Goal: Check status: Check status

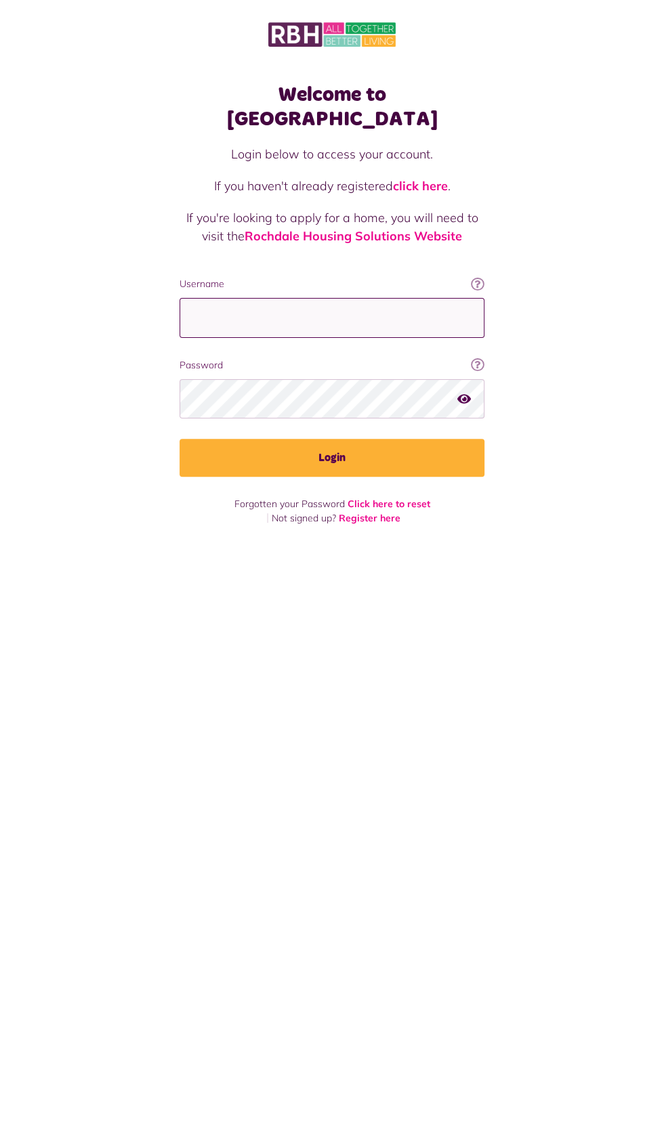
click at [276, 298] on input "Username" at bounding box center [331, 318] width 305 height 40
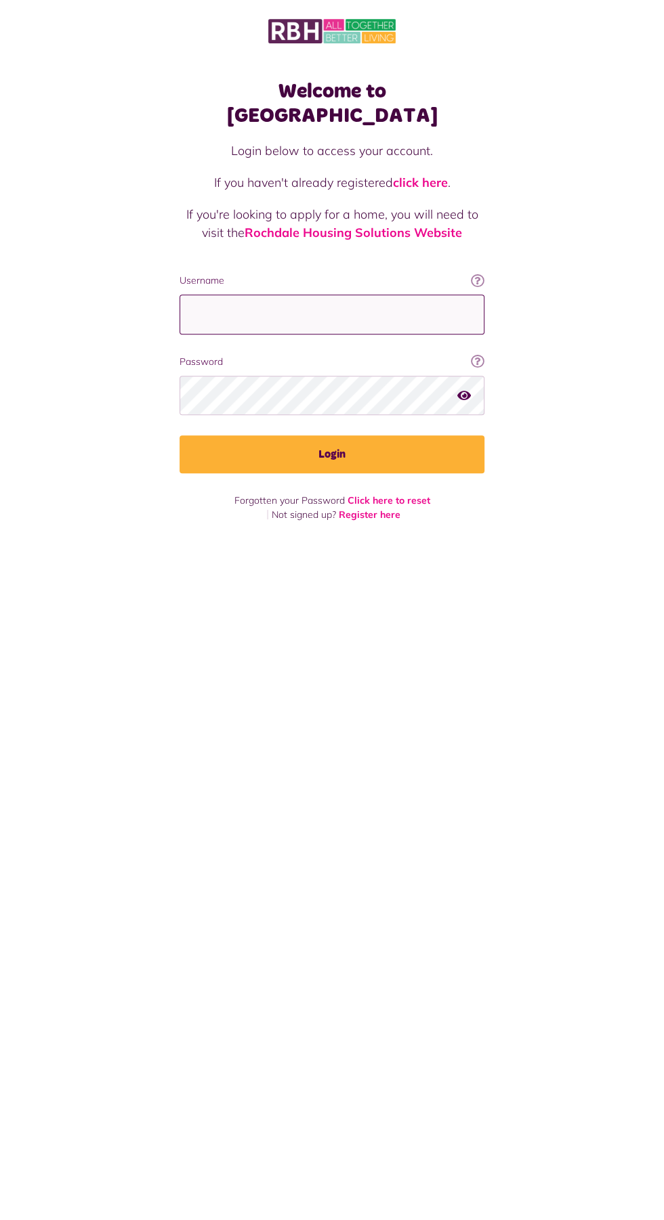
click at [242, 298] on input "Username" at bounding box center [331, 318] width 305 height 40
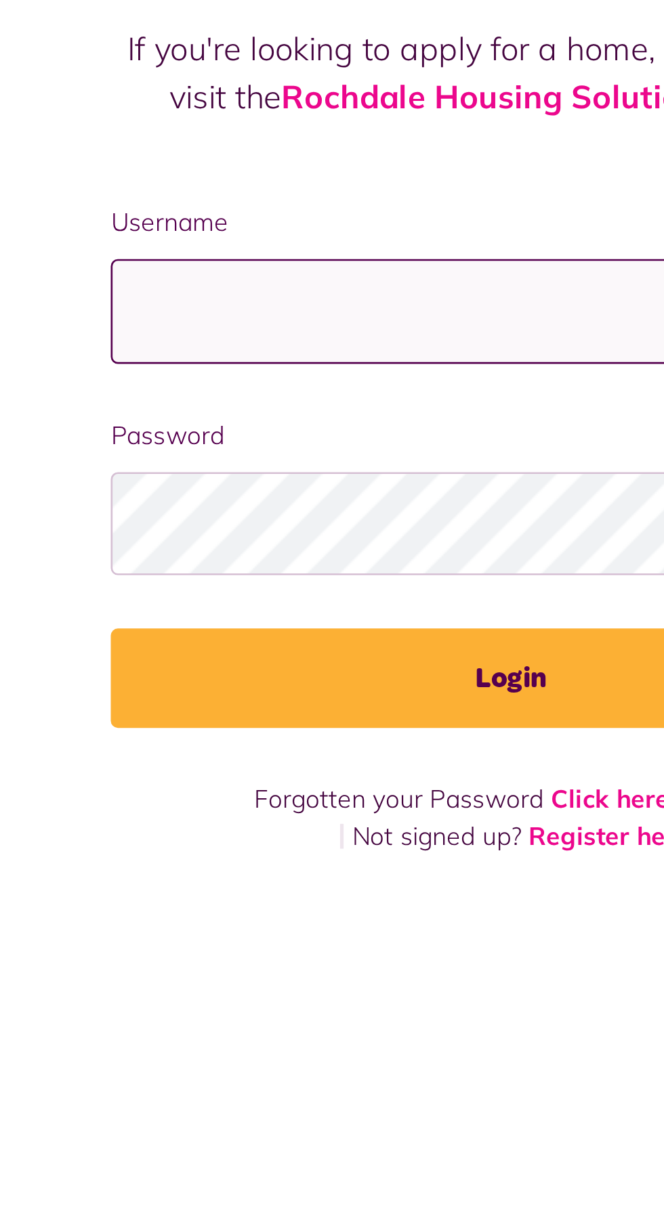
click at [203, 298] on input "Username" at bounding box center [331, 318] width 305 height 40
type input "**********"
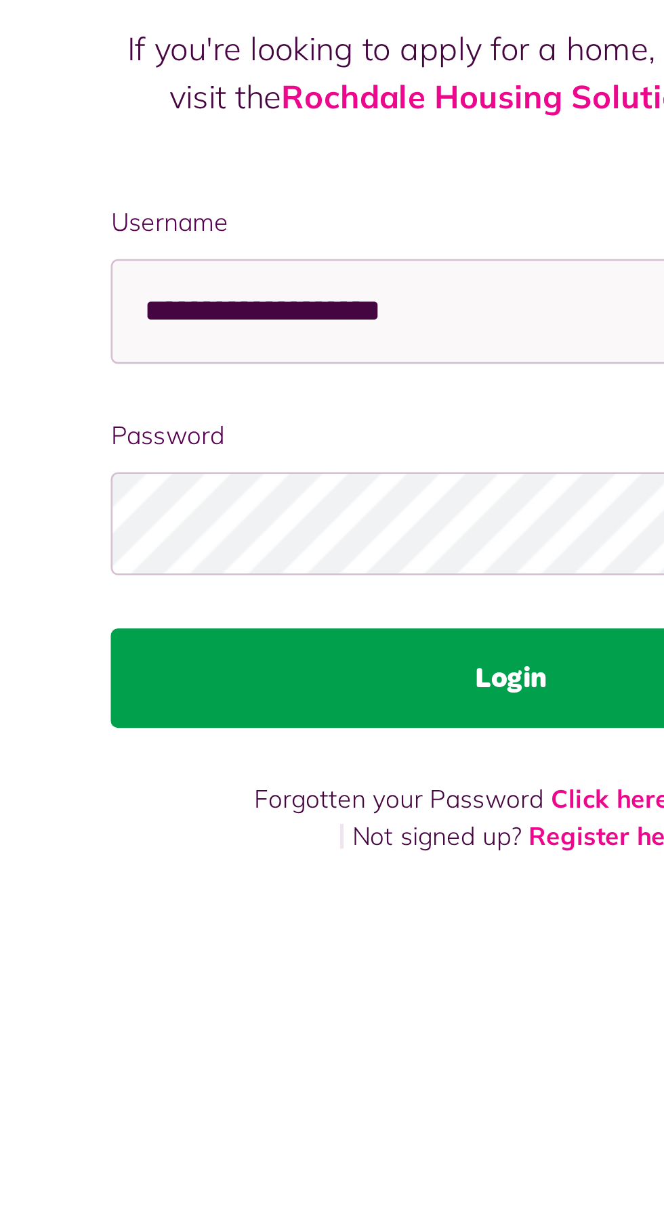
click at [293, 439] on button "Login" at bounding box center [331, 458] width 305 height 38
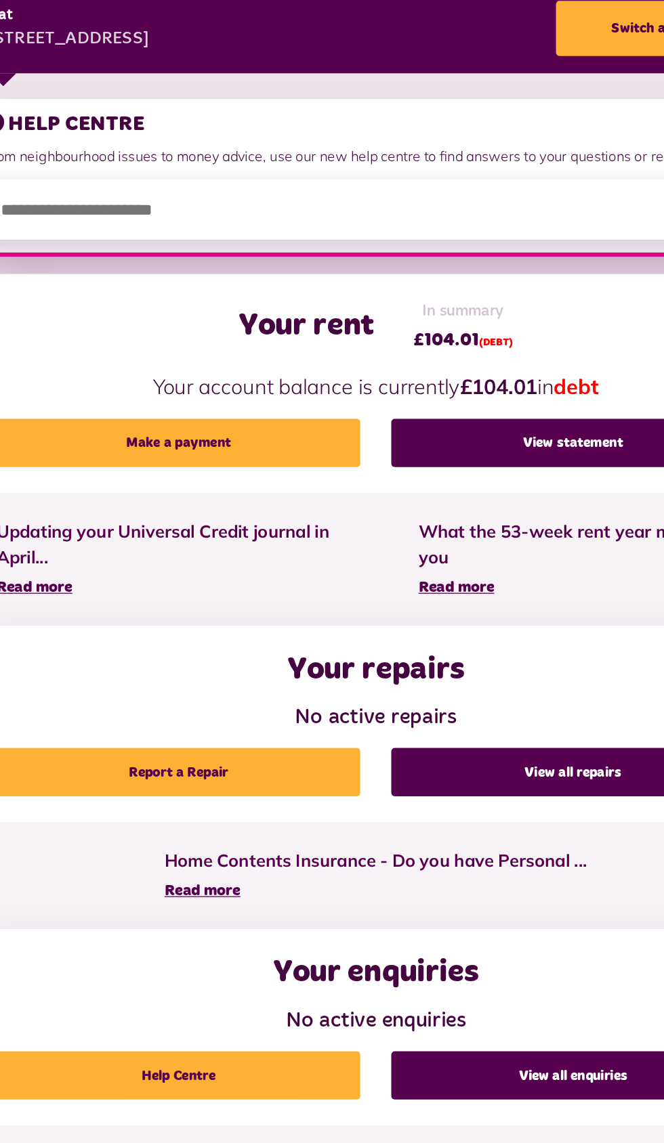
scroll to position [4, 0]
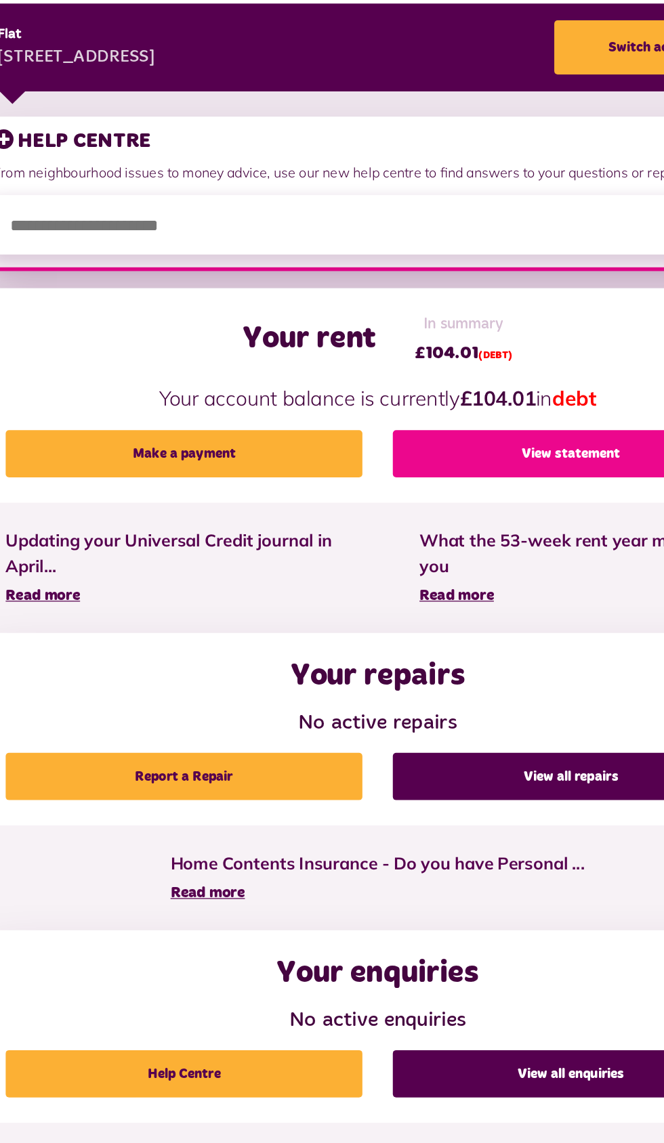
click at [462, 586] on link "View statement" at bounding box center [487, 590] width 286 height 38
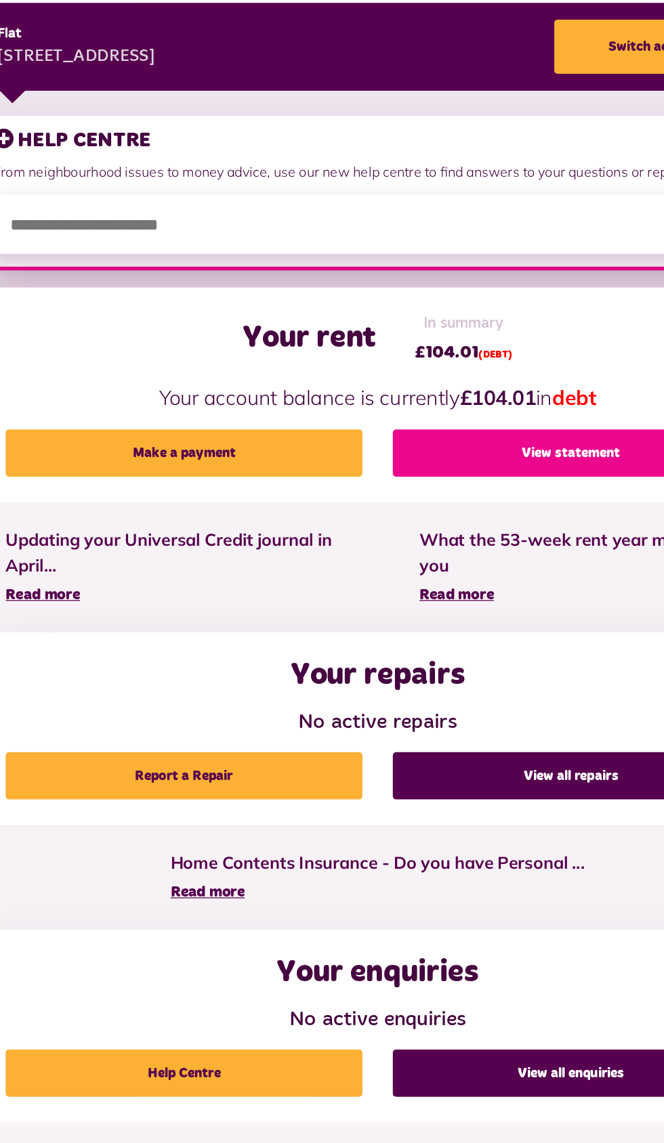
scroll to position [5, 0]
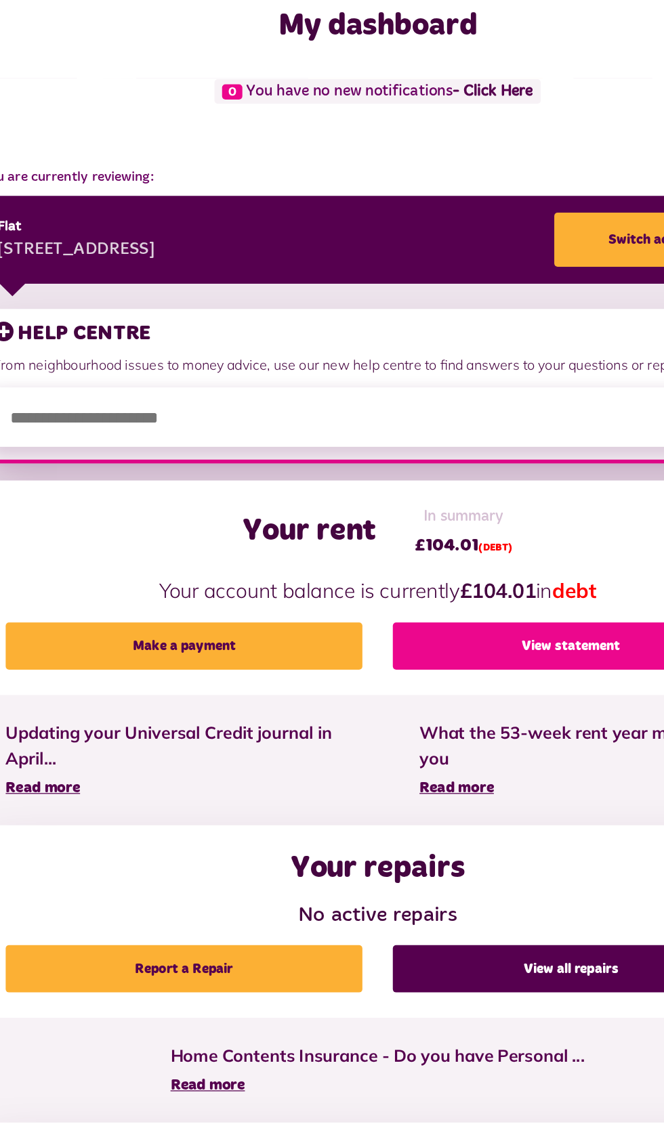
click at [472, 592] on link "View statement" at bounding box center [487, 589] width 286 height 38
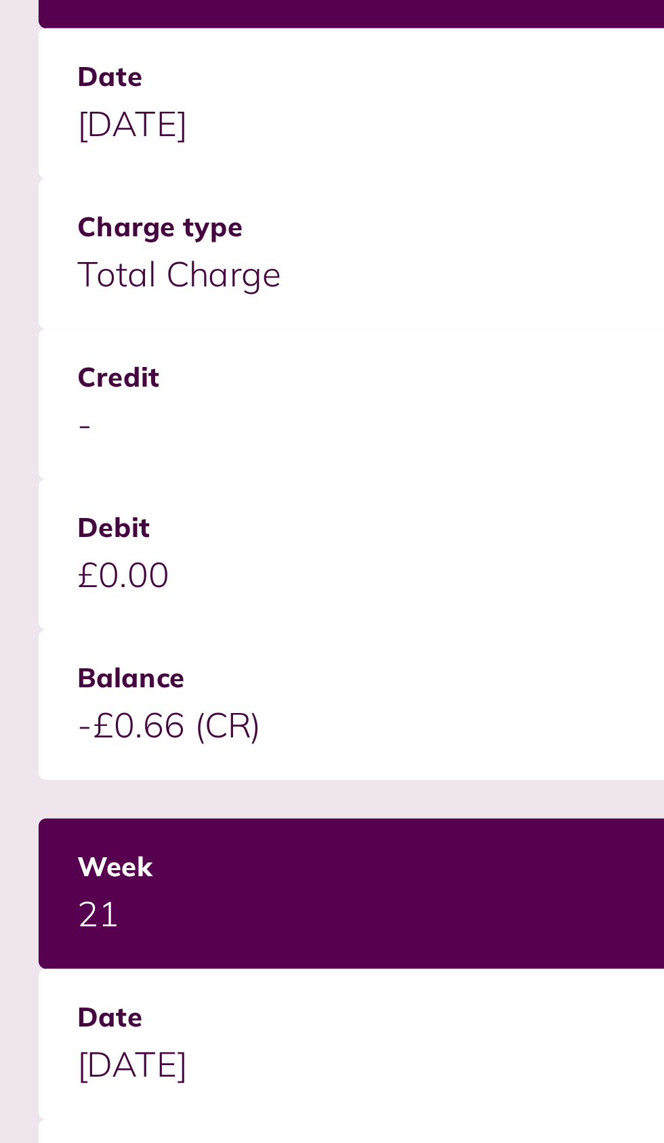
scroll to position [500, 0]
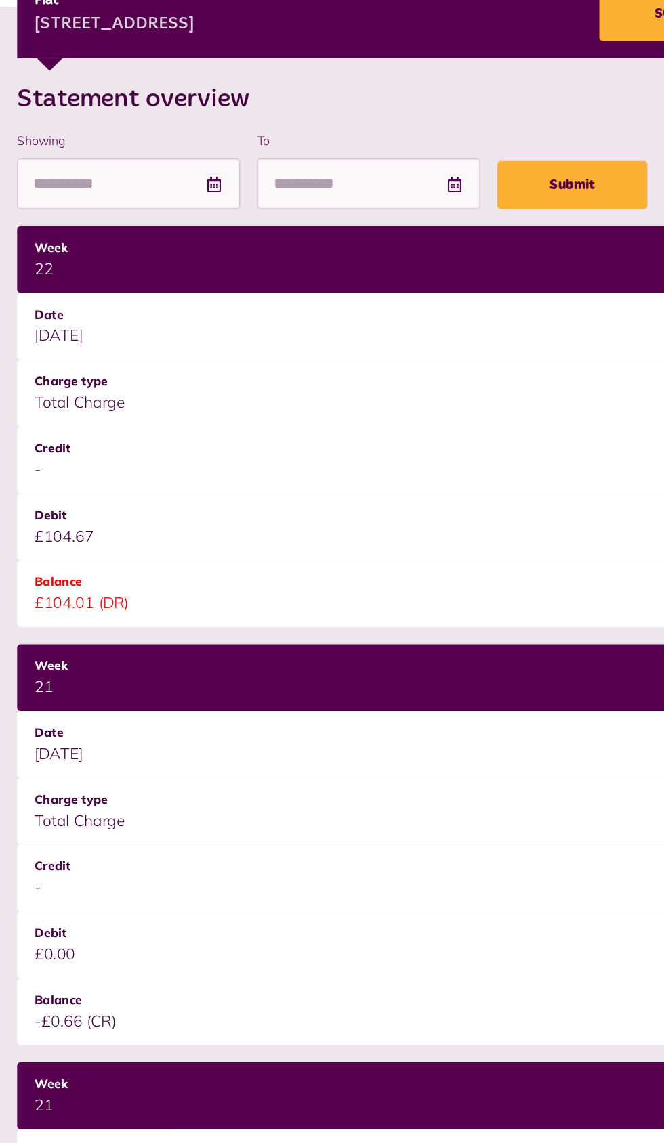
scroll to position [18, 0]
